Goal: Information Seeking & Learning: Learn about a topic

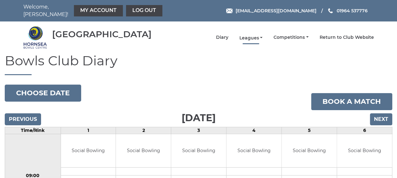
click at [250, 35] on link "Leagues" at bounding box center [250, 38] width 23 height 6
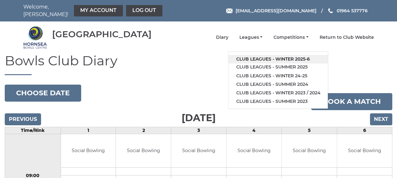
click at [255, 57] on link "Club leagues - Winter 2025-6" at bounding box center [278, 59] width 100 height 9
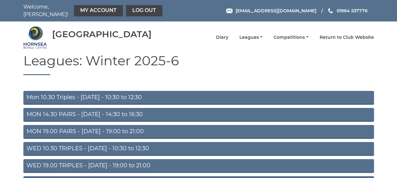
click at [104, 130] on link "MON 19.00 PAIRS - Monday - 19:00 to 21:00" at bounding box center [198, 132] width 351 height 14
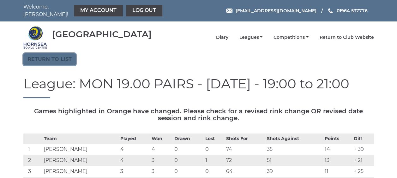
click at [48, 56] on link "Return to list" at bounding box center [49, 59] width 52 height 12
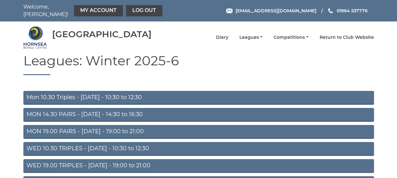
click at [48, 163] on link "WED 19.00 TRIPLES - [DATE] - 19:00 to 21:00" at bounding box center [198, 166] width 351 height 14
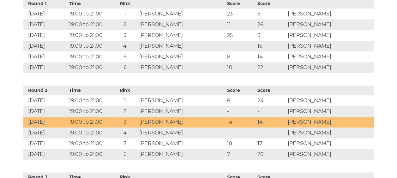
scroll to position [303, 0]
